Goal: Task Accomplishment & Management: Use online tool/utility

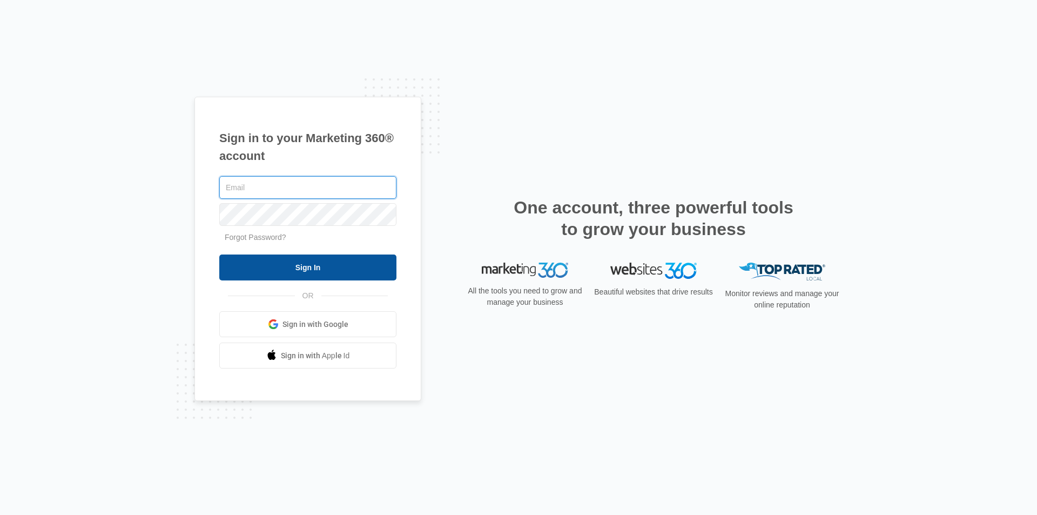
type input "[EMAIL_ADDRESS][DOMAIN_NAME]"
click at [289, 273] on input "Sign In" at bounding box center [307, 267] width 177 height 26
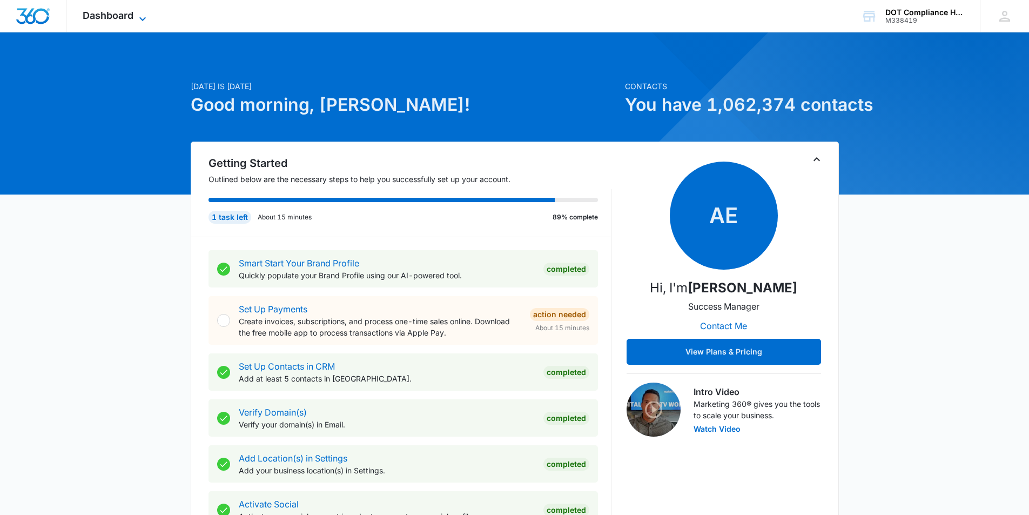
click at [138, 17] on icon at bounding box center [142, 18] width 13 height 13
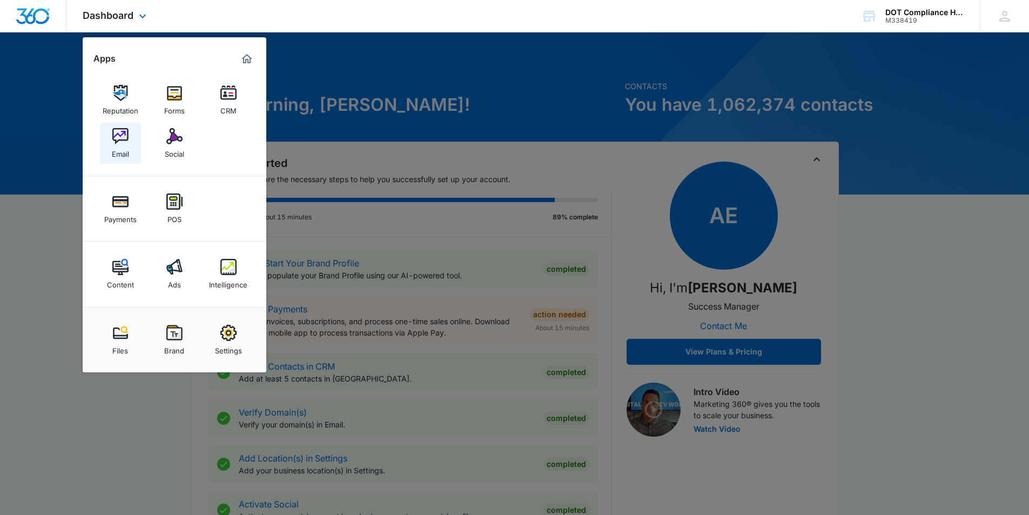
click at [119, 152] on div "Email" at bounding box center [120, 151] width 17 height 14
